Goal: Transaction & Acquisition: Obtain resource

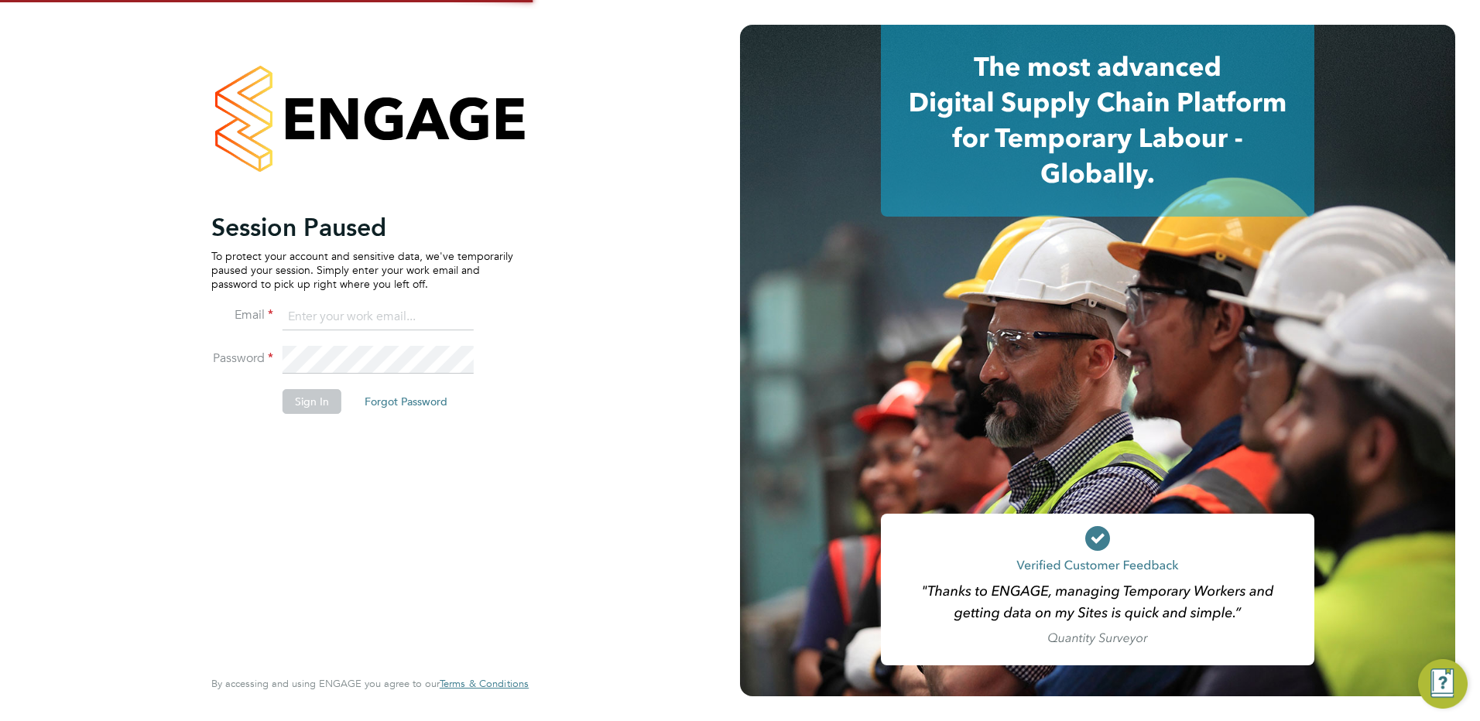
type input "c.saffhill@oandb.co.uk"
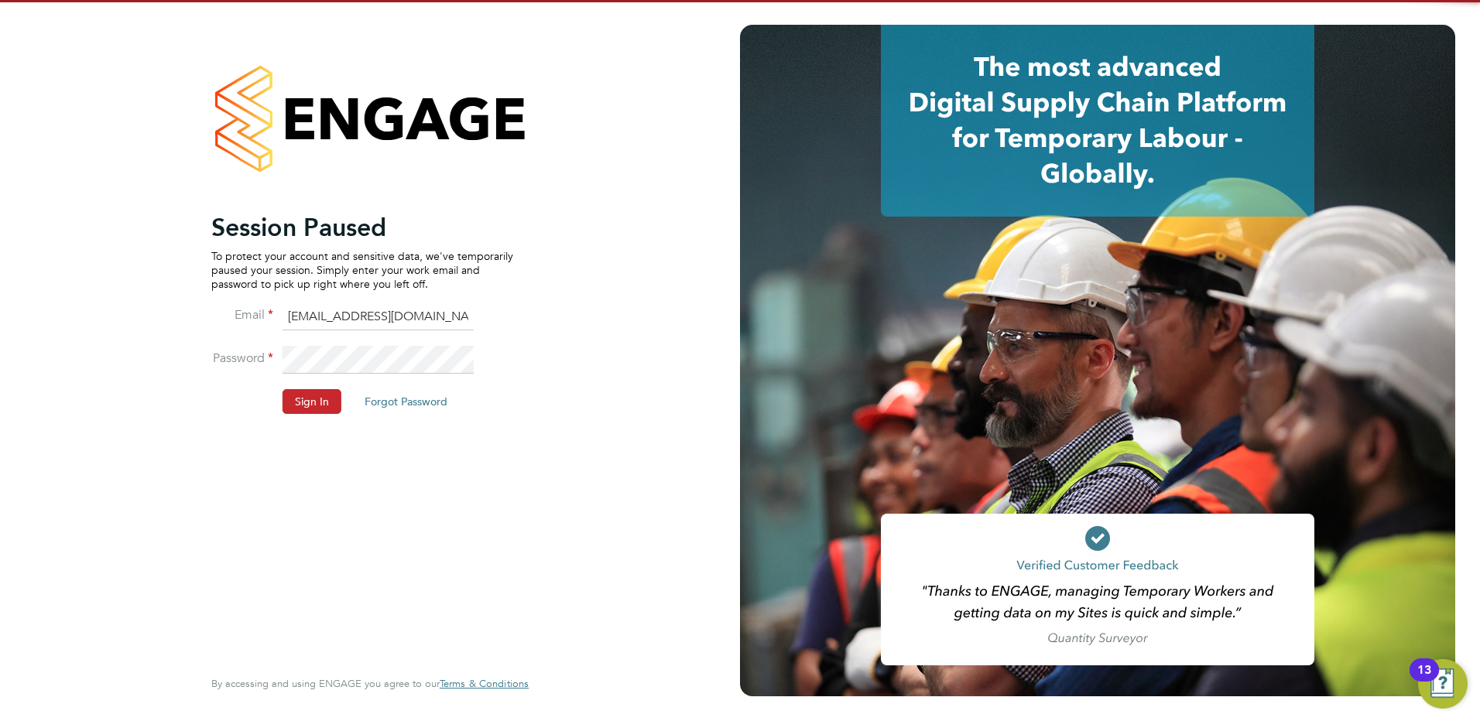
click at [318, 397] on button "Sign In" at bounding box center [312, 401] width 59 height 25
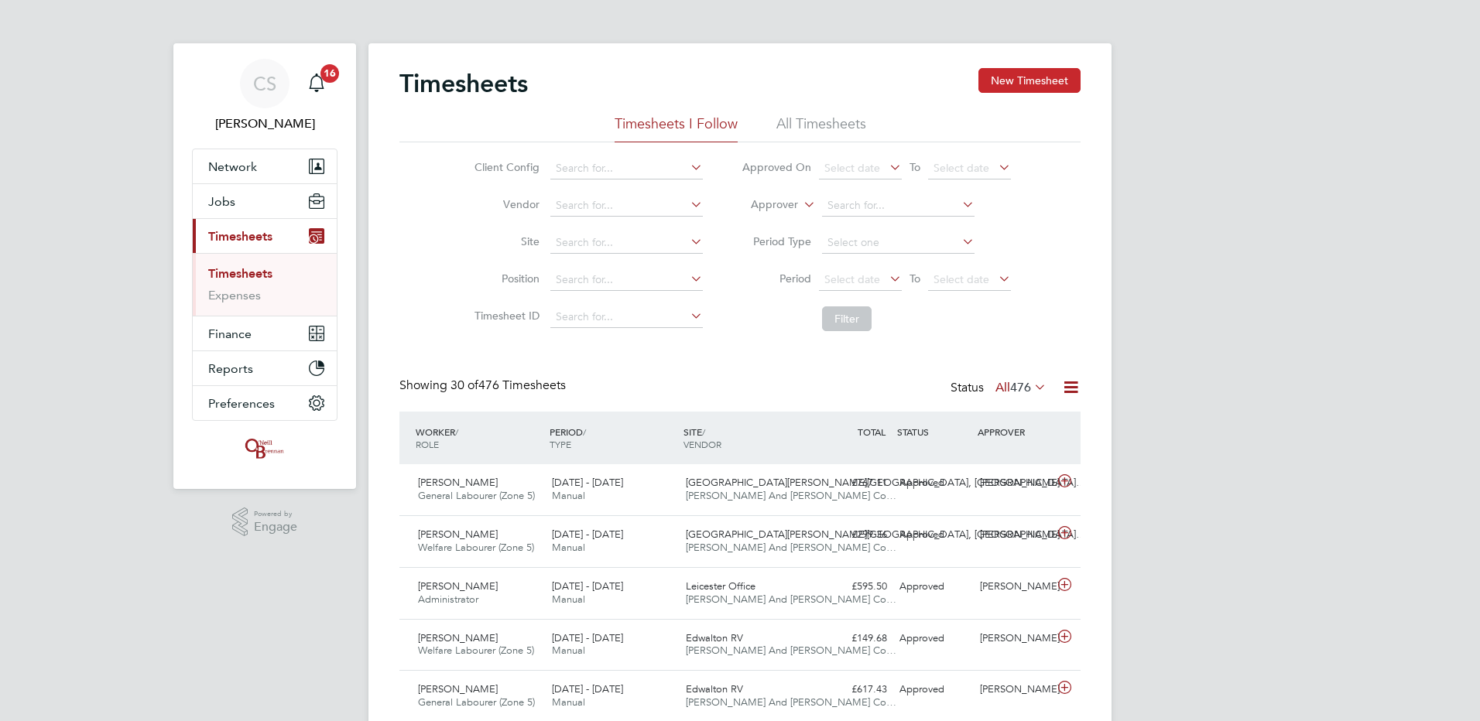
click at [1029, 88] on button "New Timesheet" at bounding box center [1029, 80] width 102 height 25
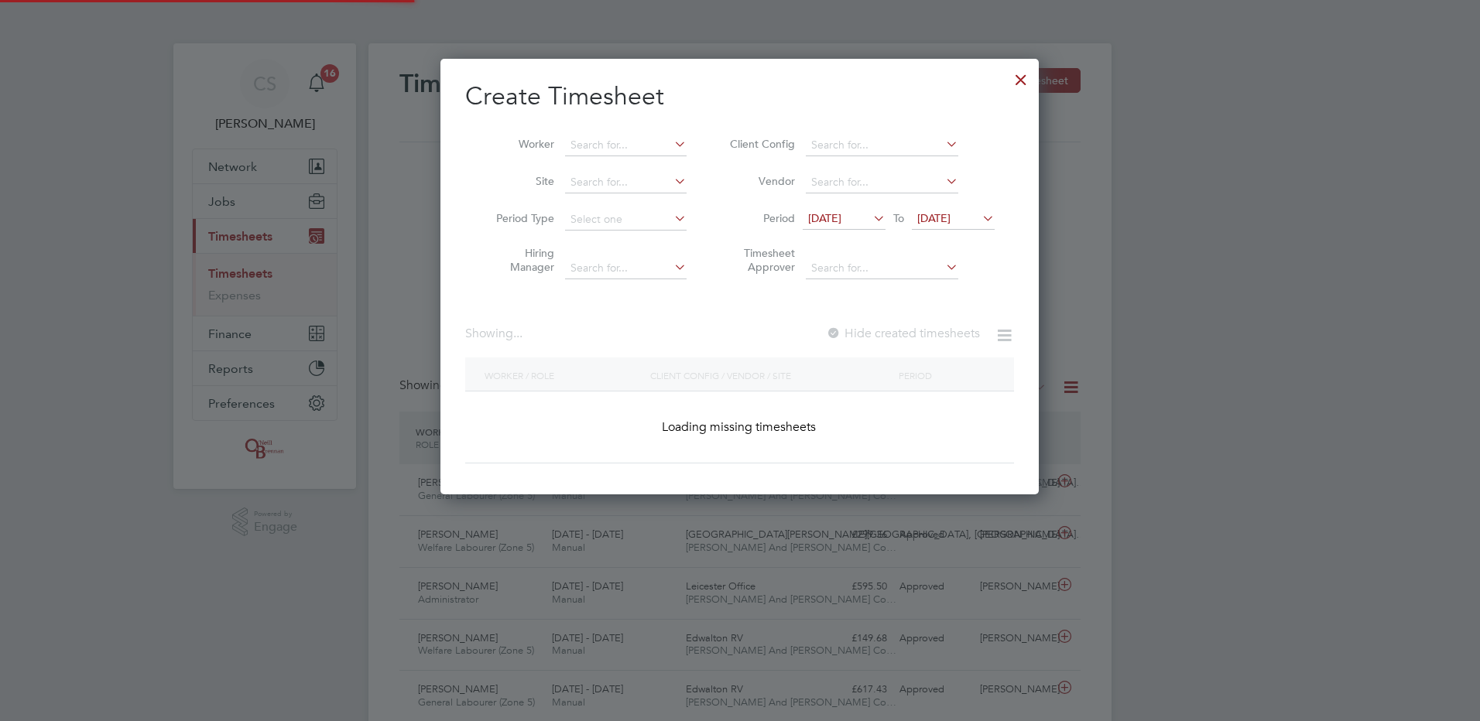
click at [1320, 245] on div at bounding box center [740, 360] width 1480 height 721
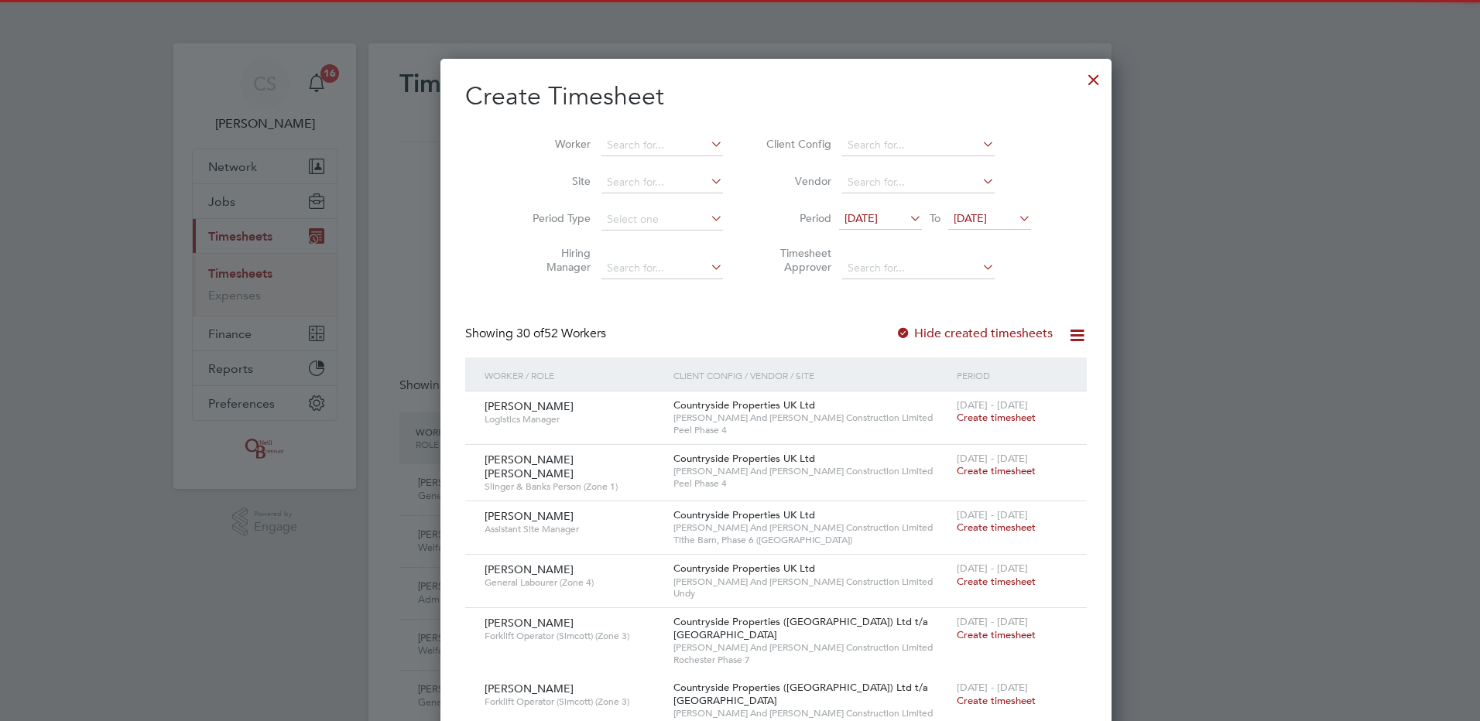
drag, startPoint x: 1021, startPoint y: 81, endPoint x: 834, endPoint y: 684, distance: 631.4
click at [1080, 84] on div at bounding box center [1094, 76] width 28 height 28
click at [1478, 296] on div at bounding box center [740, 360] width 1480 height 721
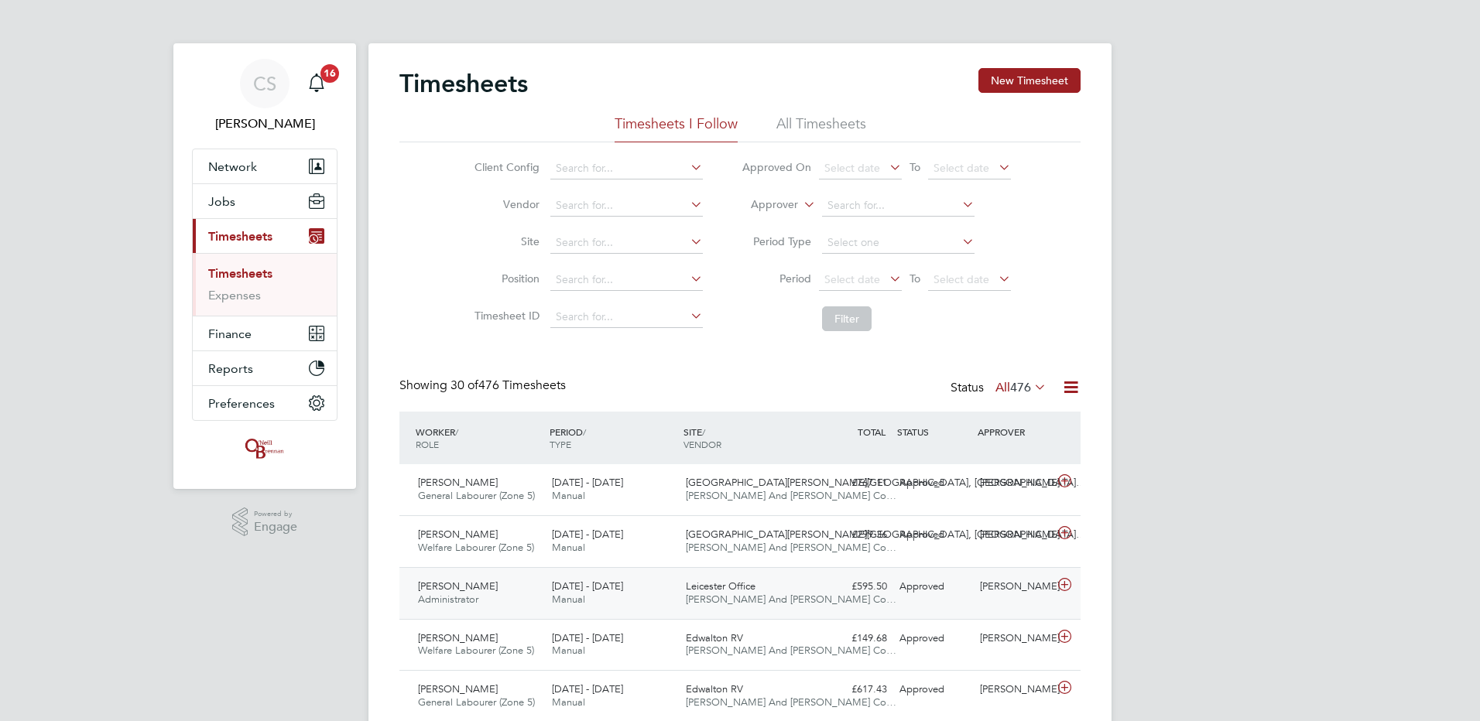
click at [723, 614] on div "[PERSON_NAME] Administrator [DATE] - [DATE] [DATE] - [DATE] Manual Leicester Of…" at bounding box center [739, 593] width 681 height 52
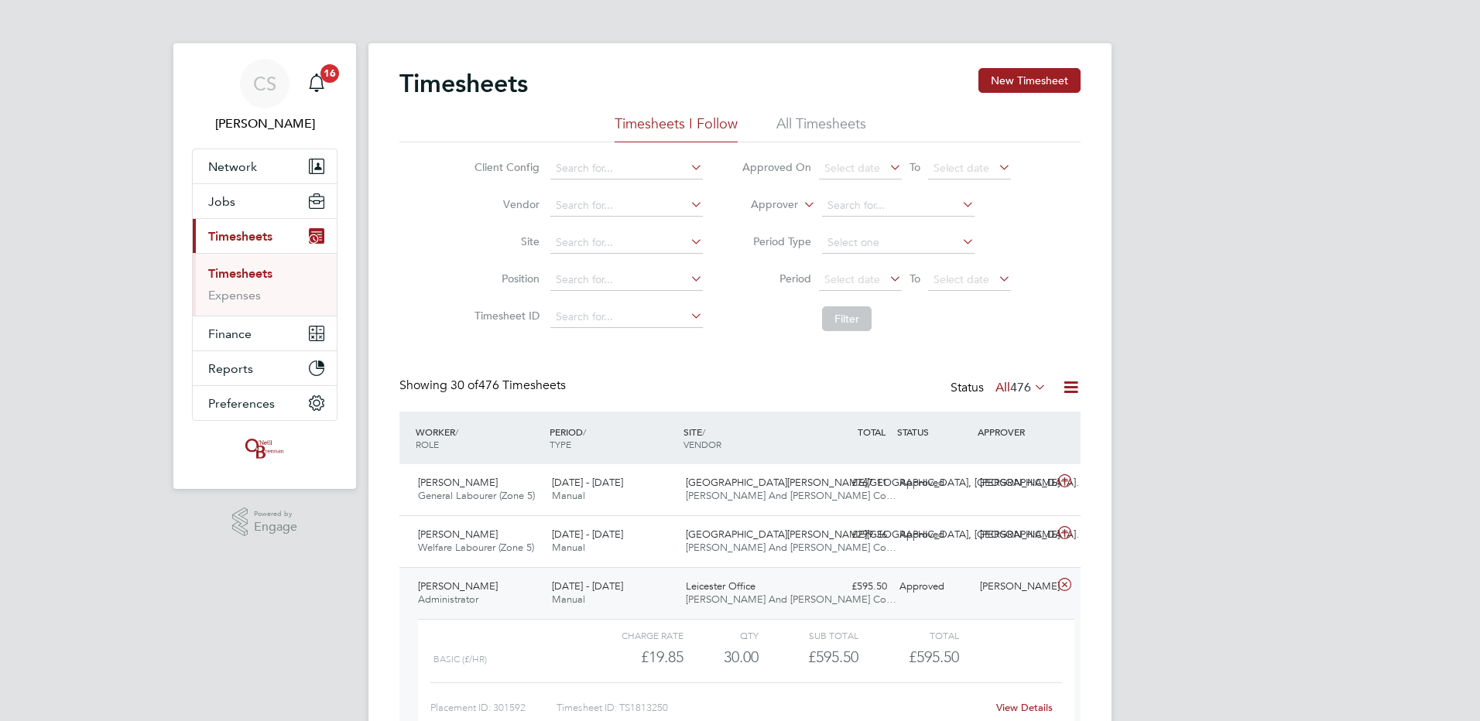
click at [1037, 702] on link "View Details" at bounding box center [1024, 707] width 57 height 13
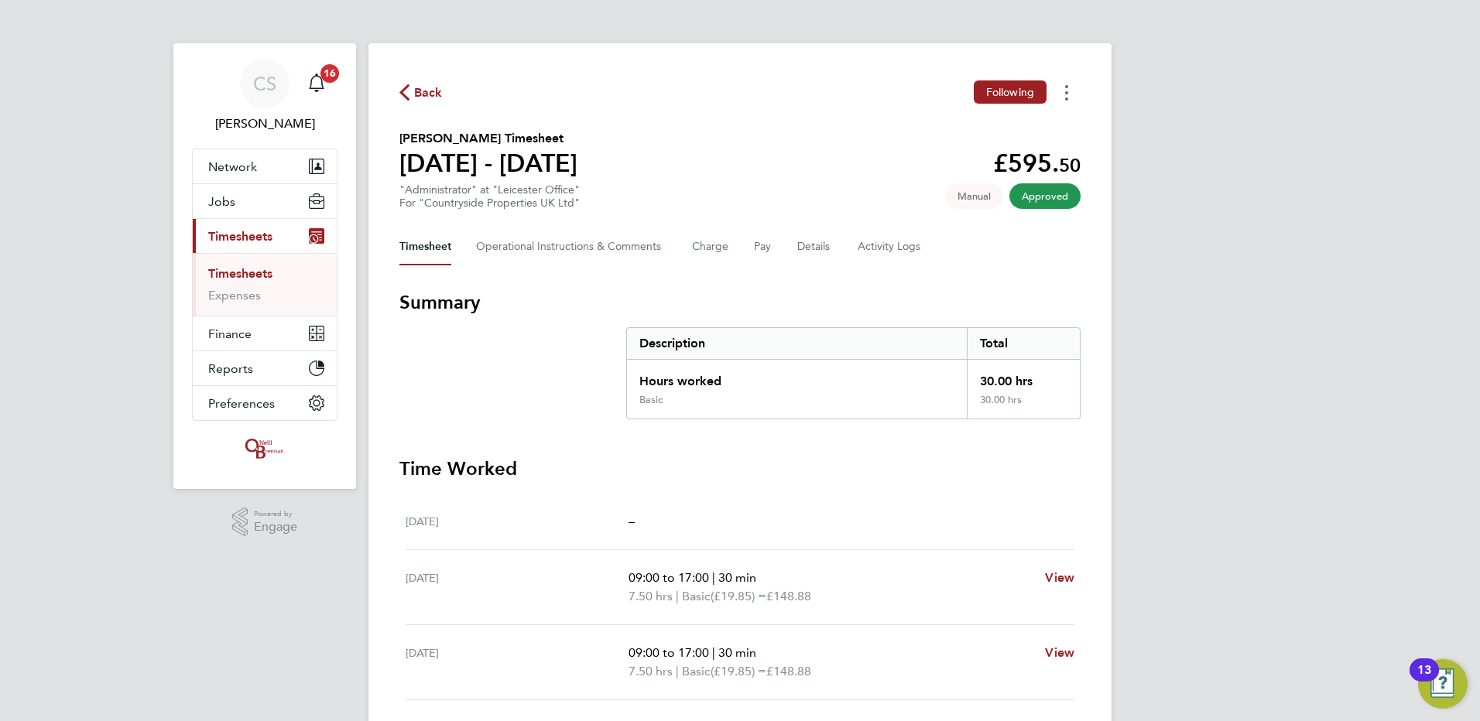
drag, startPoint x: 1069, startPoint y: 95, endPoint x: 1061, endPoint y: 100, distance: 9.0
click at [1068, 95] on button "Timesheets Menu" at bounding box center [1067, 92] width 28 height 24
click at [954, 144] on div "Download timesheet" at bounding box center [988, 126] width 186 height 43
drag, startPoint x: 956, startPoint y: 144, endPoint x: 1063, endPoint y: 130, distance: 108.5
click at [1045, 130] on link "Download timesheet" at bounding box center [988, 126] width 186 height 31
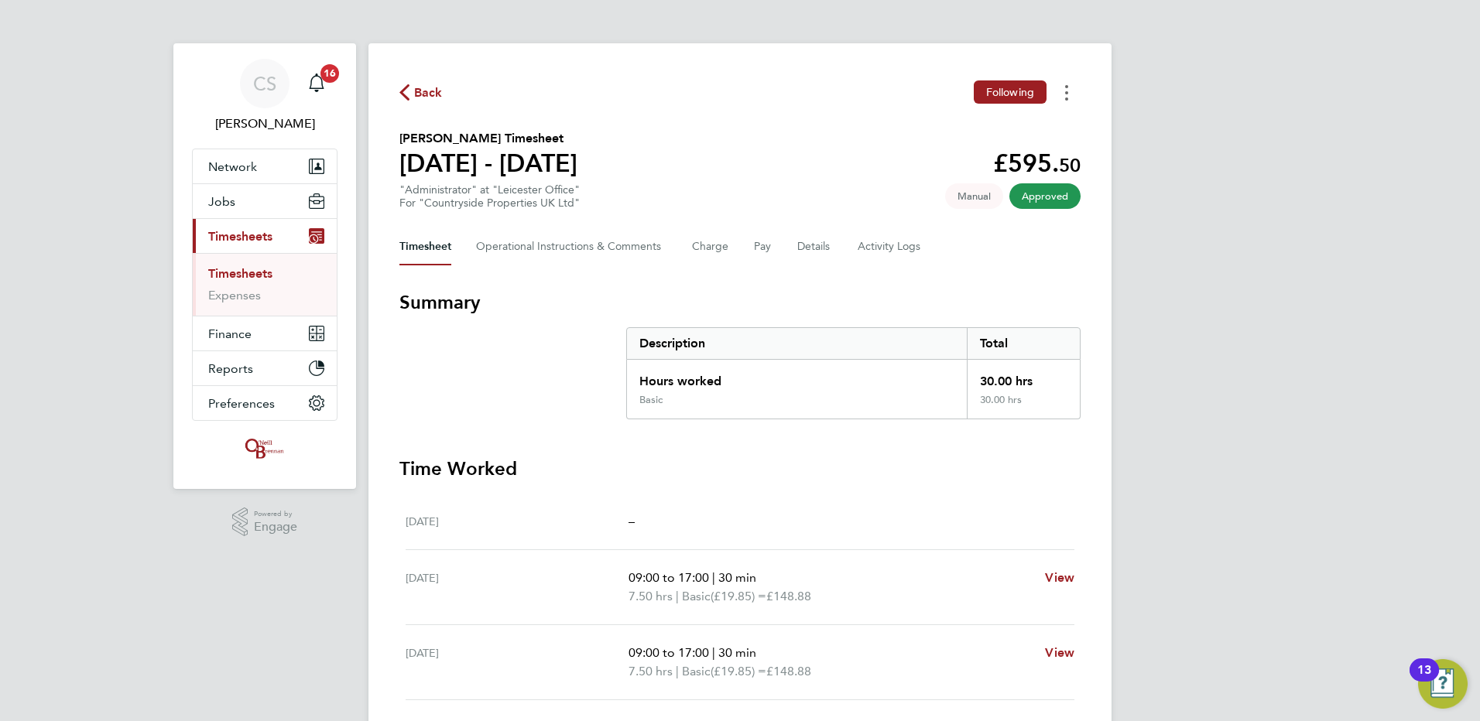
click at [1063, 98] on button "Timesheets Menu" at bounding box center [1067, 92] width 28 height 24
click at [1010, 131] on link "Download timesheet" at bounding box center [988, 126] width 186 height 31
click at [1315, 159] on div "CS Chloe Saffill Notifications 16 Applications: Network Team Members Businesses…" at bounding box center [740, 550] width 1480 height 1100
click at [430, 94] on span "Back" at bounding box center [428, 93] width 29 height 19
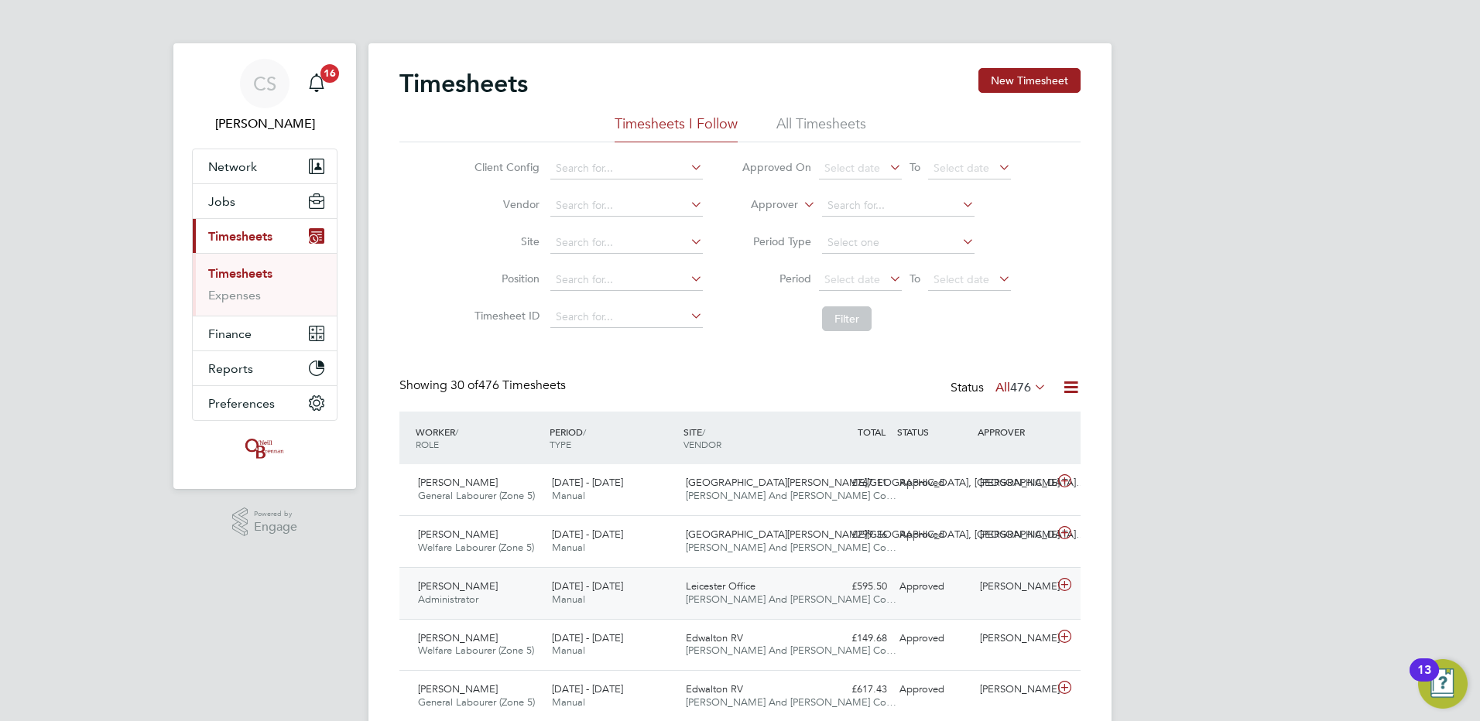
click at [817, 602] on div "[PERSON_NAME] Administrator [DATE] - [DATE] [DATE] - [DATE] Manual Leicester Of…" at bounding box center [739, 593] width 681 height 52
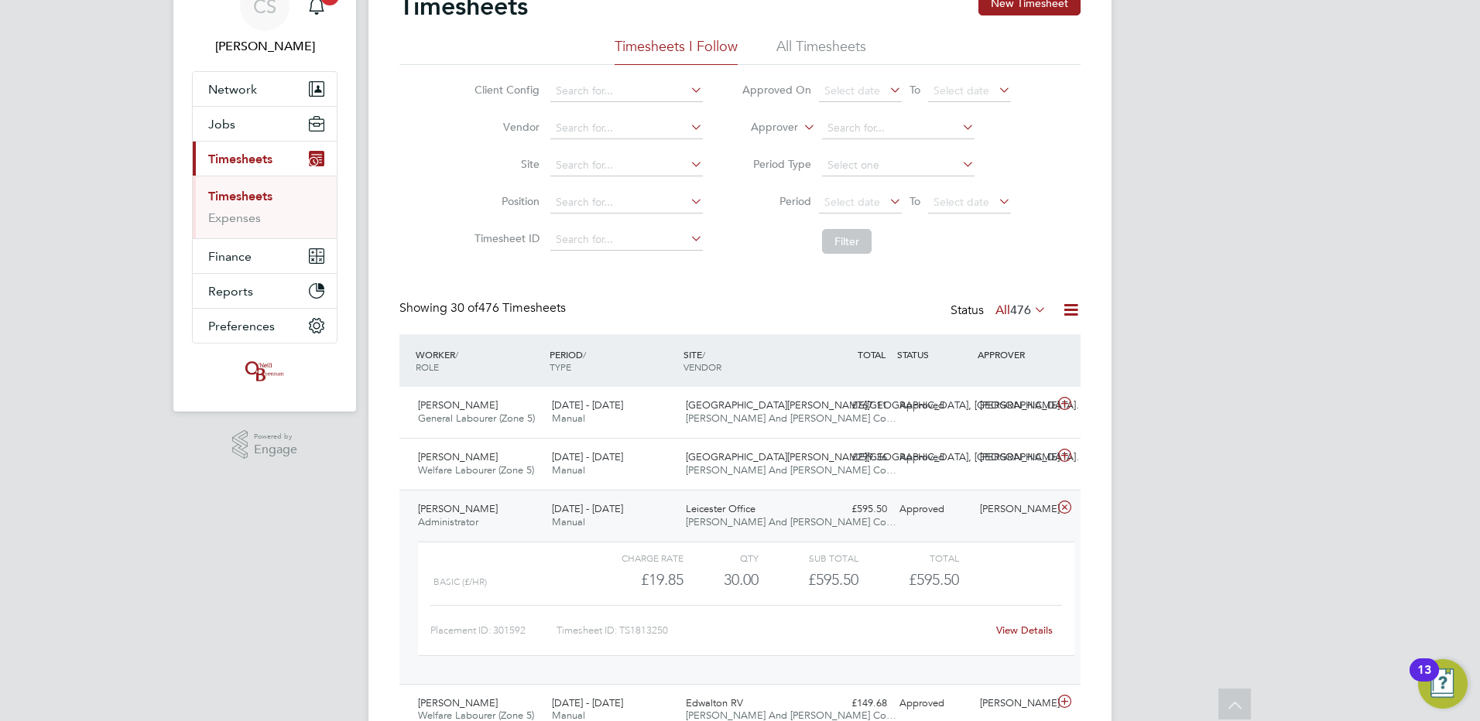
click at [1024, 631] on link "View Details" at bounding box center [1024, 630] width 57 height 13
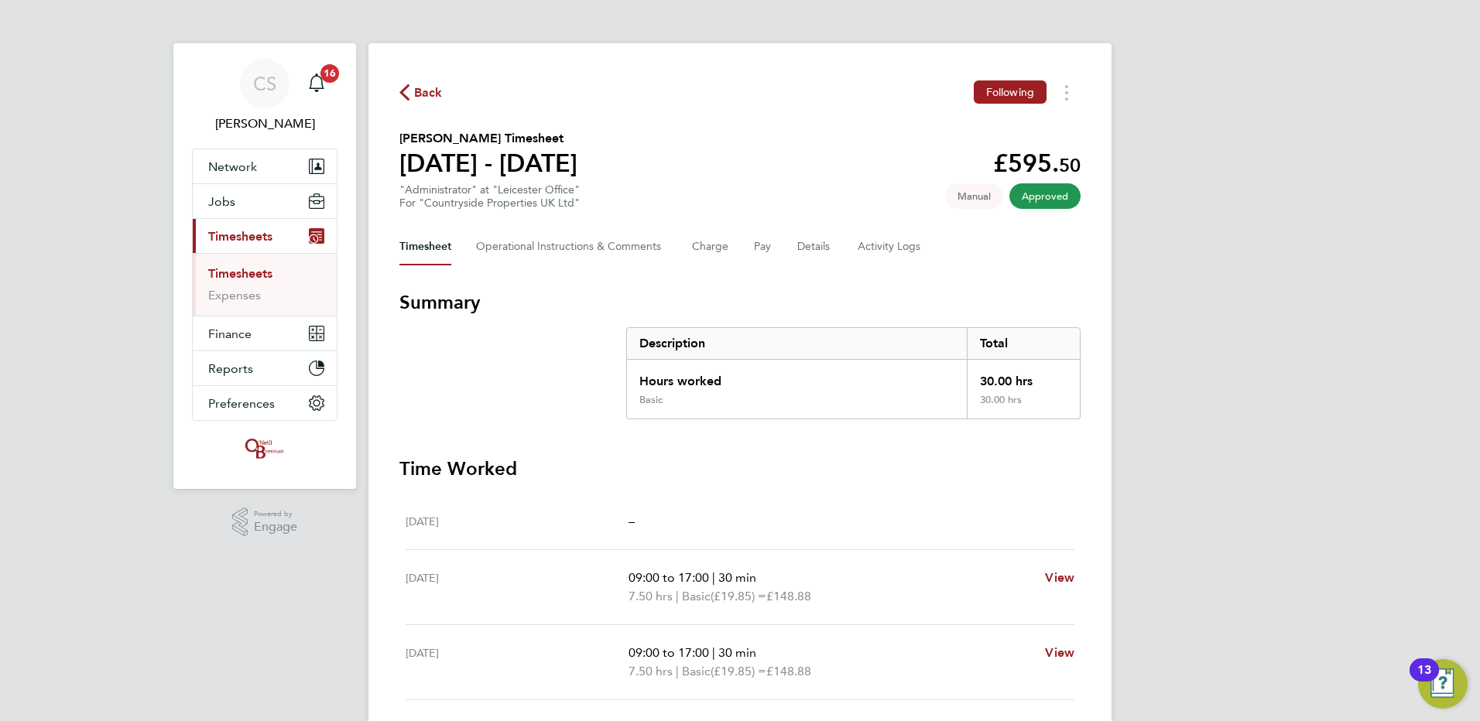
click at [428, 107] on div "Back Following Genevieve Amoaful's Timesheet 25 - 31 Aug 2025 £595. 50 "Adminis…" at bounding box center [739, 559] width 743 height 1032
click at [427, 100] on div "Back Following" at bounding box center [739, 92] width 681 height 24
